Goal: Browse casually

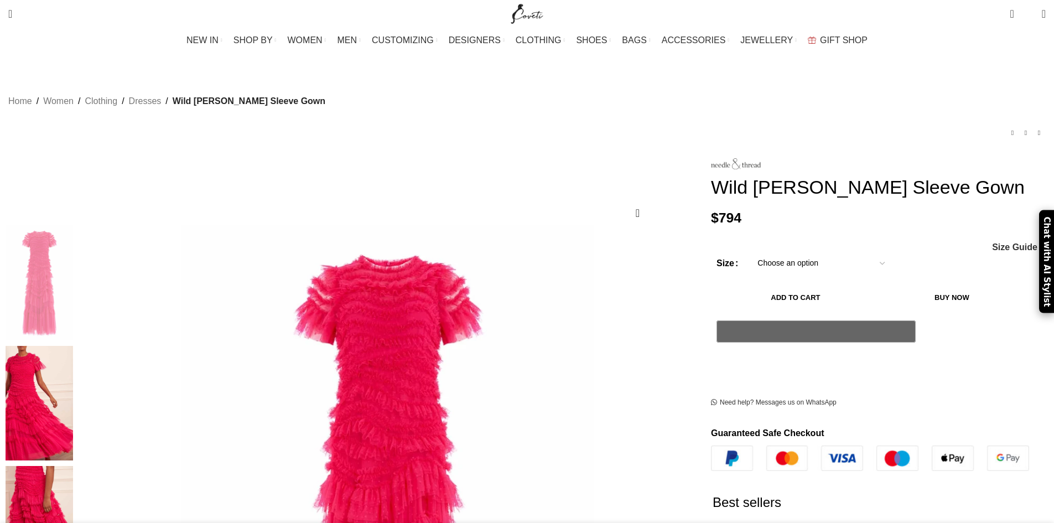
click at [73, 346] on img at bounding box center [39, 403] width 67 height 115
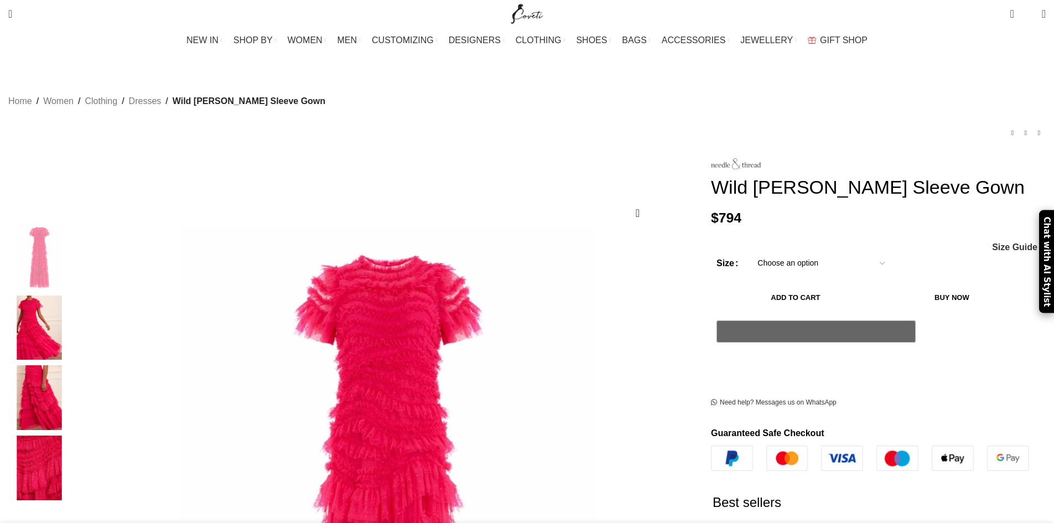
click at [73, 303] on img "2 / 4" at bounding box center [39, 327] width 67 height 65
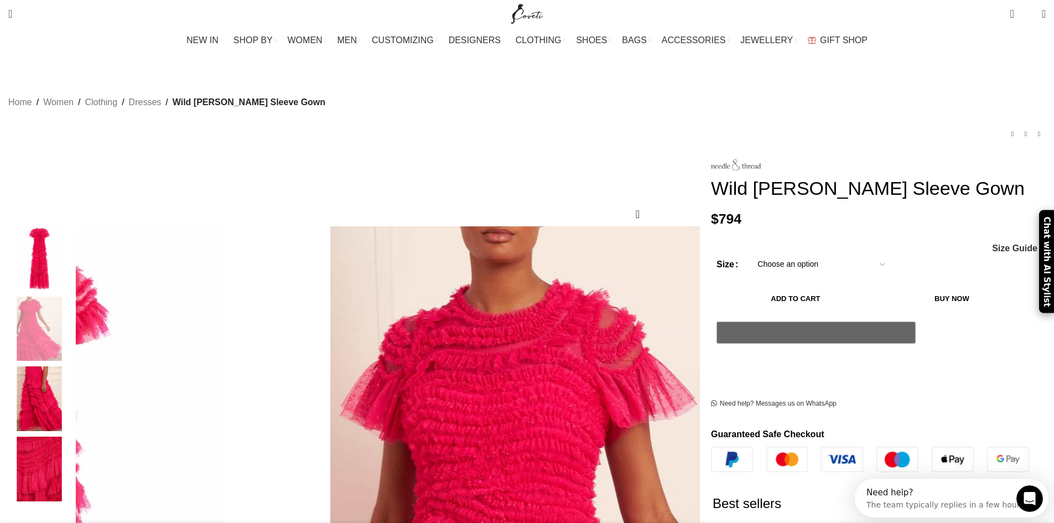
scroll to position [0, 233]
click at [73, 387] on img "3 / 4" at bounding box center [39, 398] width 67 height 65
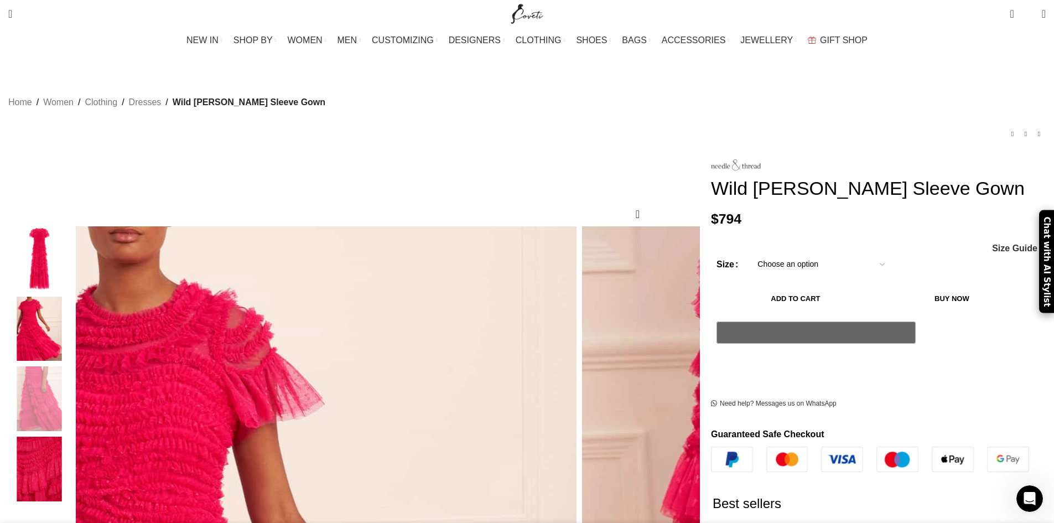
click at [73, 450] on img "4 / 4" at bounding box center [39, 468] width 67 height 65
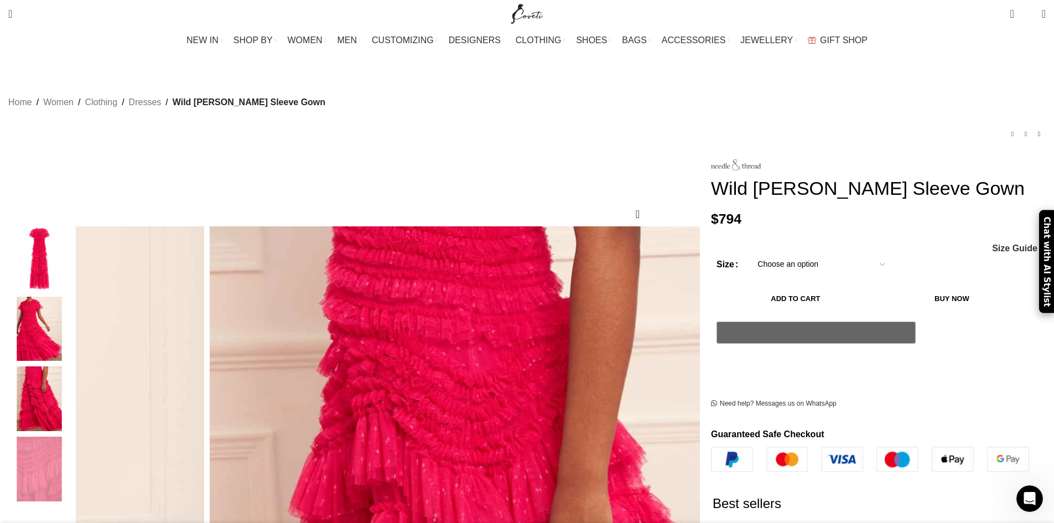
scroll to position [0, 466]
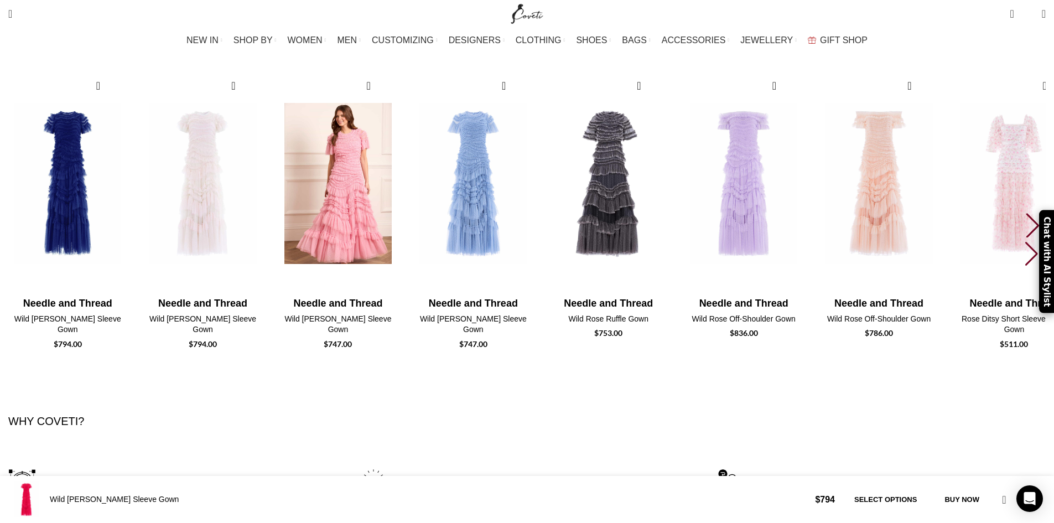
scroll to position [3117, 0]
